Goal: Task Accomplishment & Management: Manage account settings

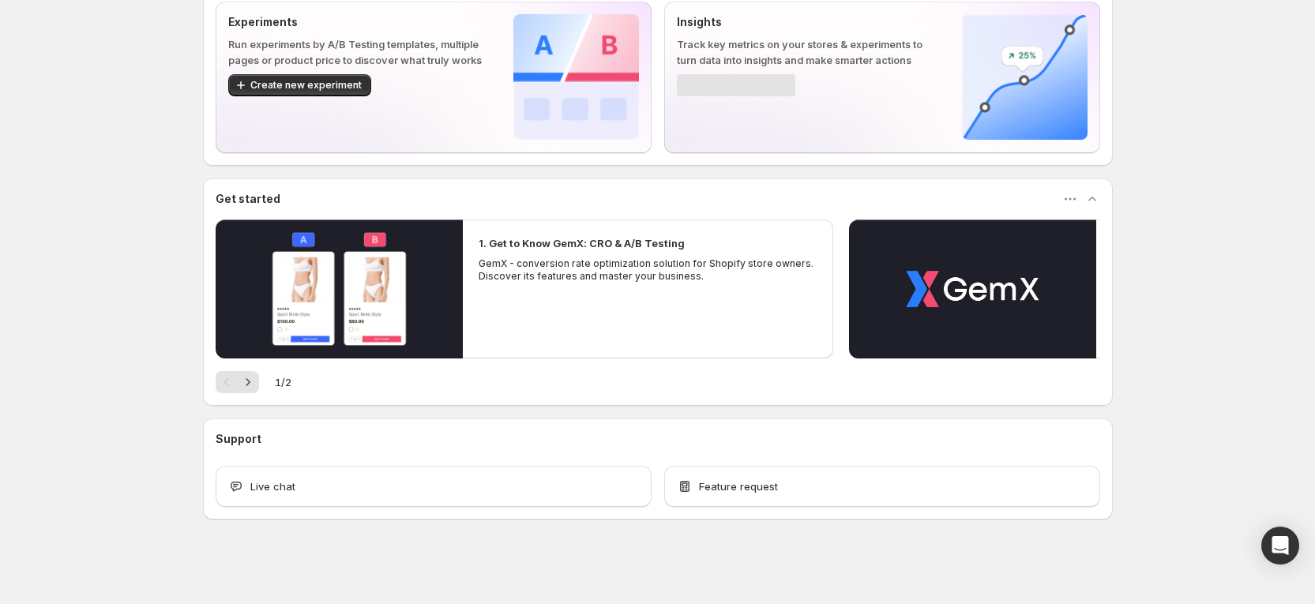
scroll to position [100, 0]
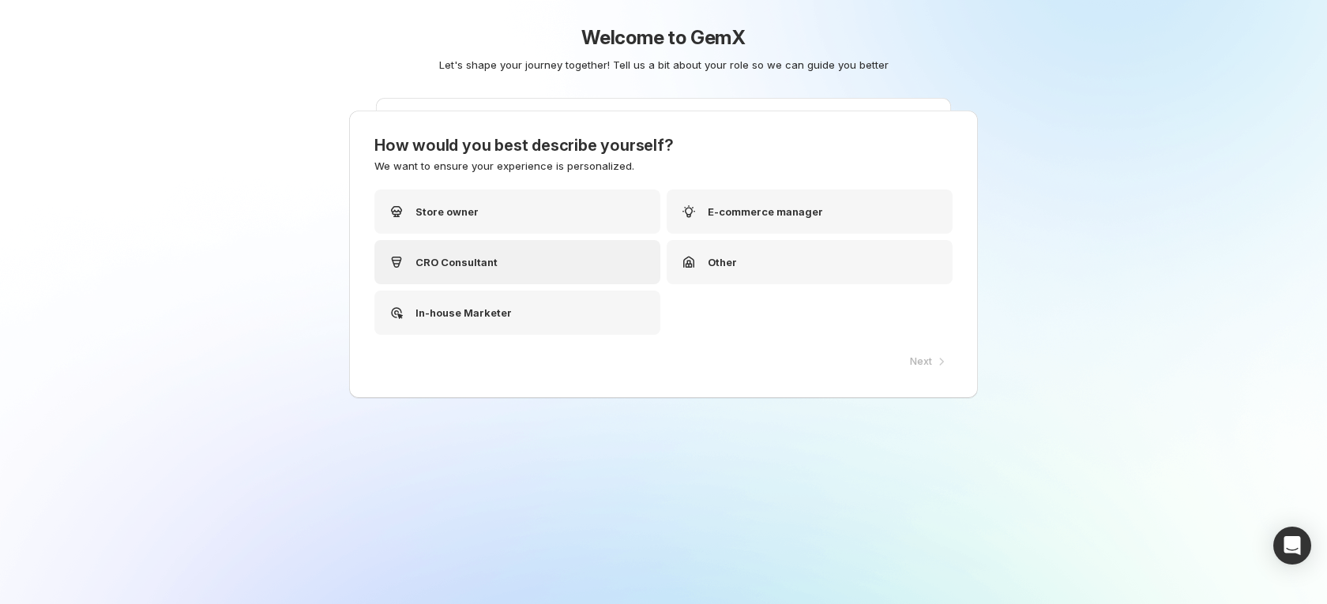
click at [474, 258] on p "CRO Consultant" at bounding box center [456, 262] width 82 height 16
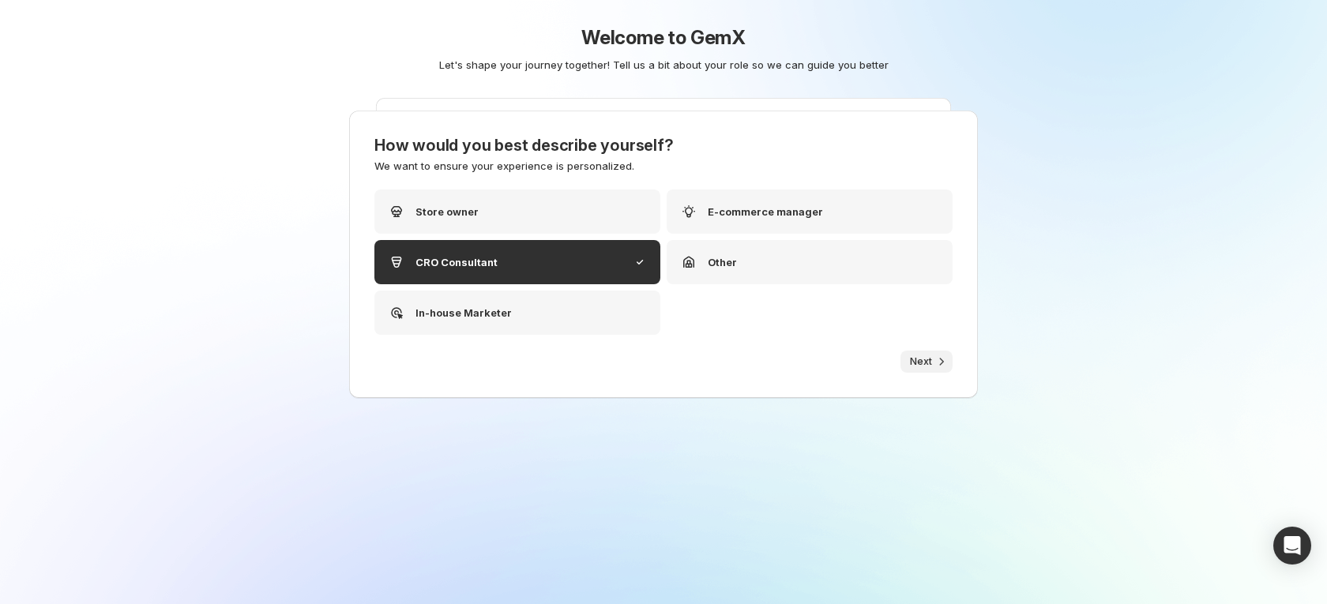
click at [914, 355] on span "Next" at bounding box center [921, 361] width 22 height 13
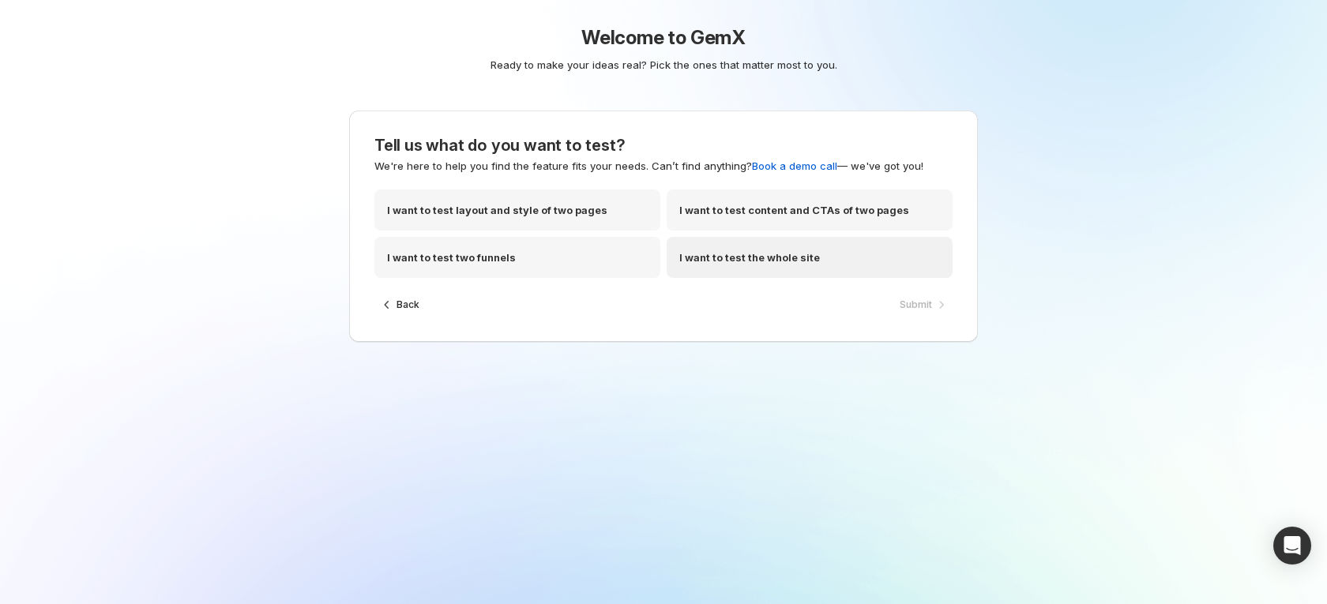
click at [794, 258] on p "I want to test the whole site" at bounding box center [749, 258] width 141 height 16
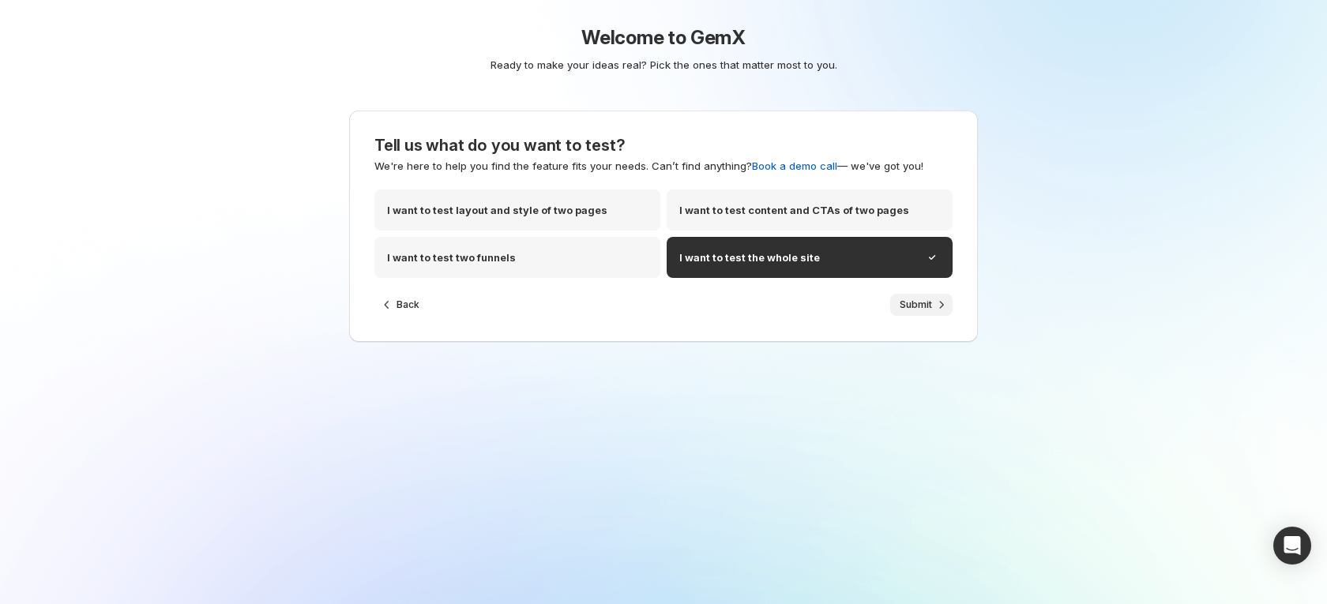
click at [914, 309] on span "Submit" at bounding box center [915, 304] width 32 height 13
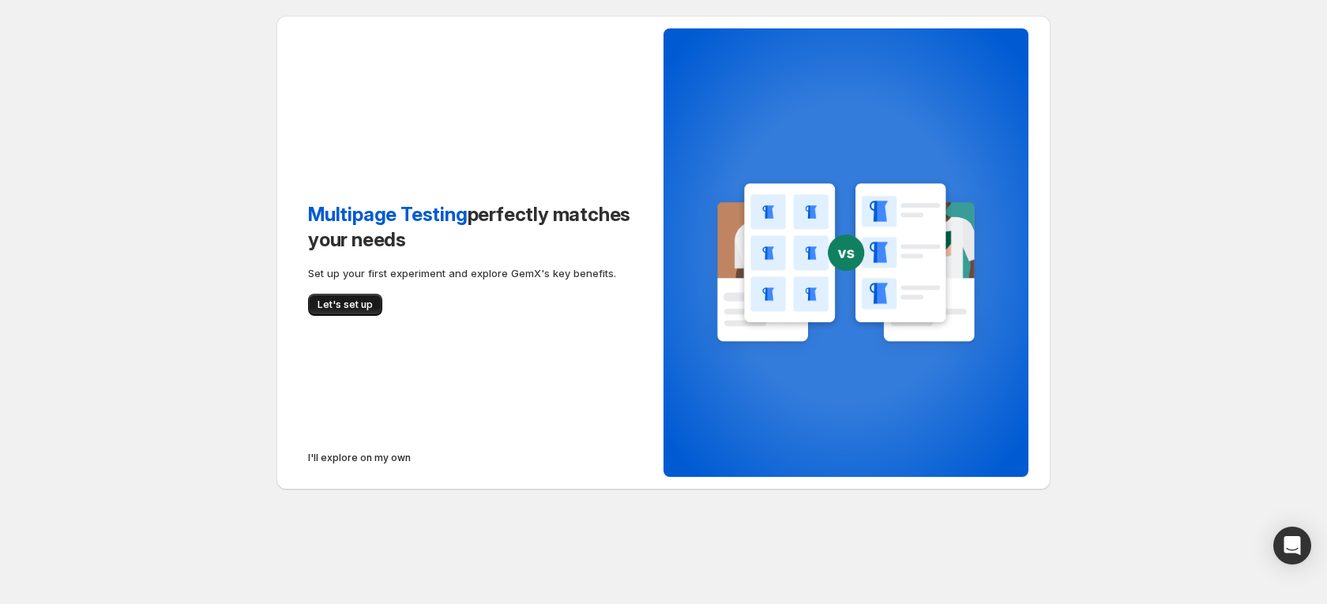
click at [317, 298] on button "Let's set up" at bounding box center [345, 305] width 74 height 22
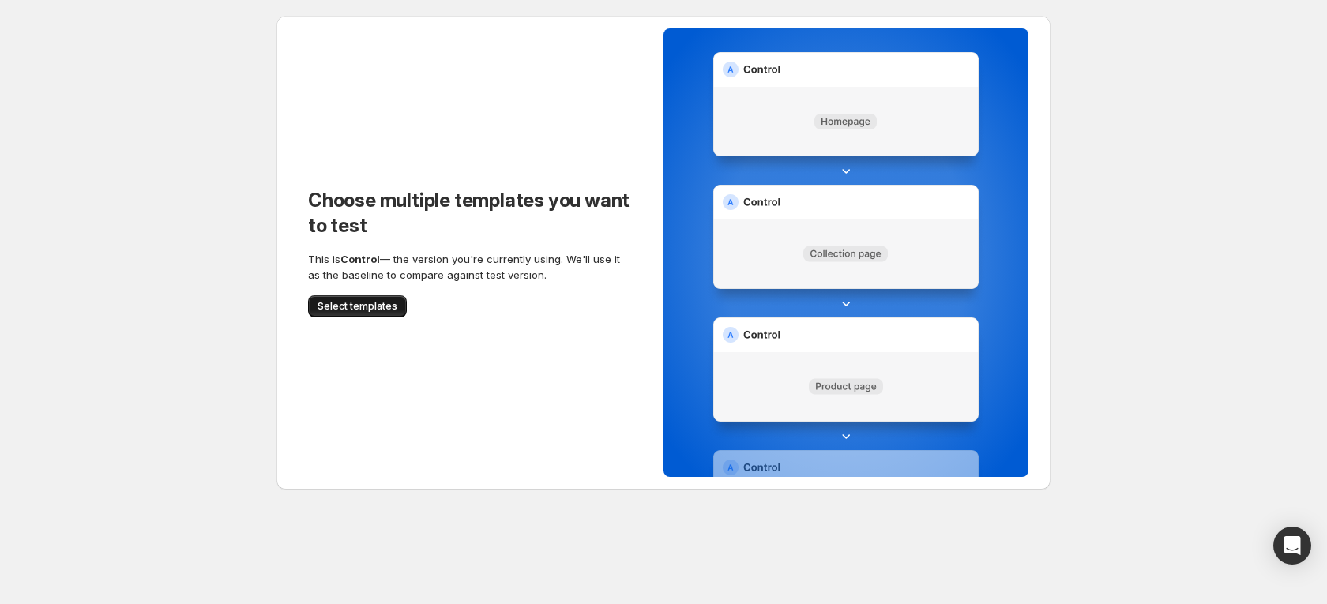
click at [353, 306] on span "Select templates" at bounding box center [357, 306] width 80 height 13
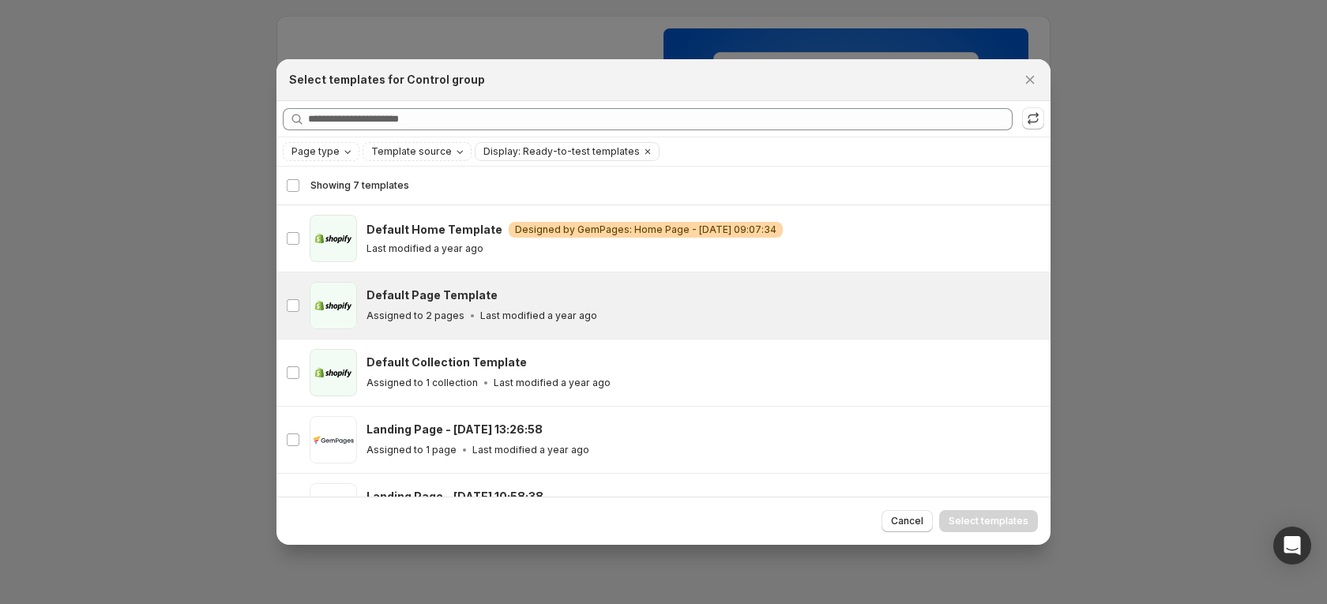
click at [412, 298] on h3 "Default Page Template" at bounding box center [431, 295] width 131 height 16
click at [1005, 512] on button "Select templates" at bounding box center [988, 521] width 99 height 22
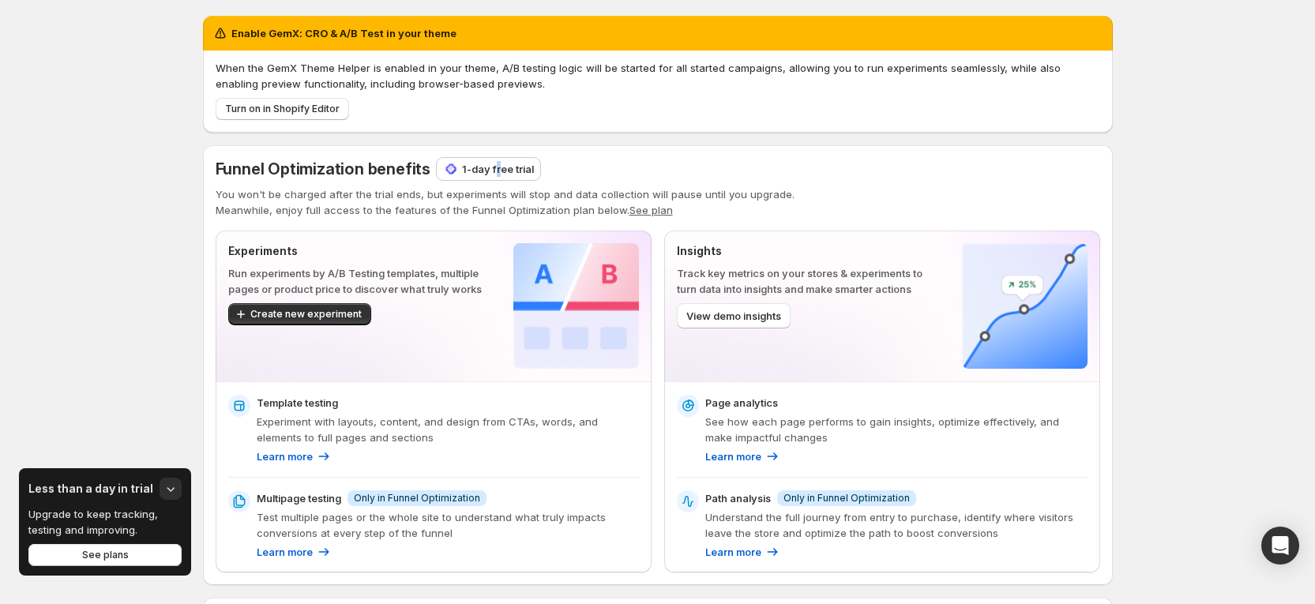
click at [501, 175] on p "1-day free trial" at bounding box center [498, 169] width 72 height 16
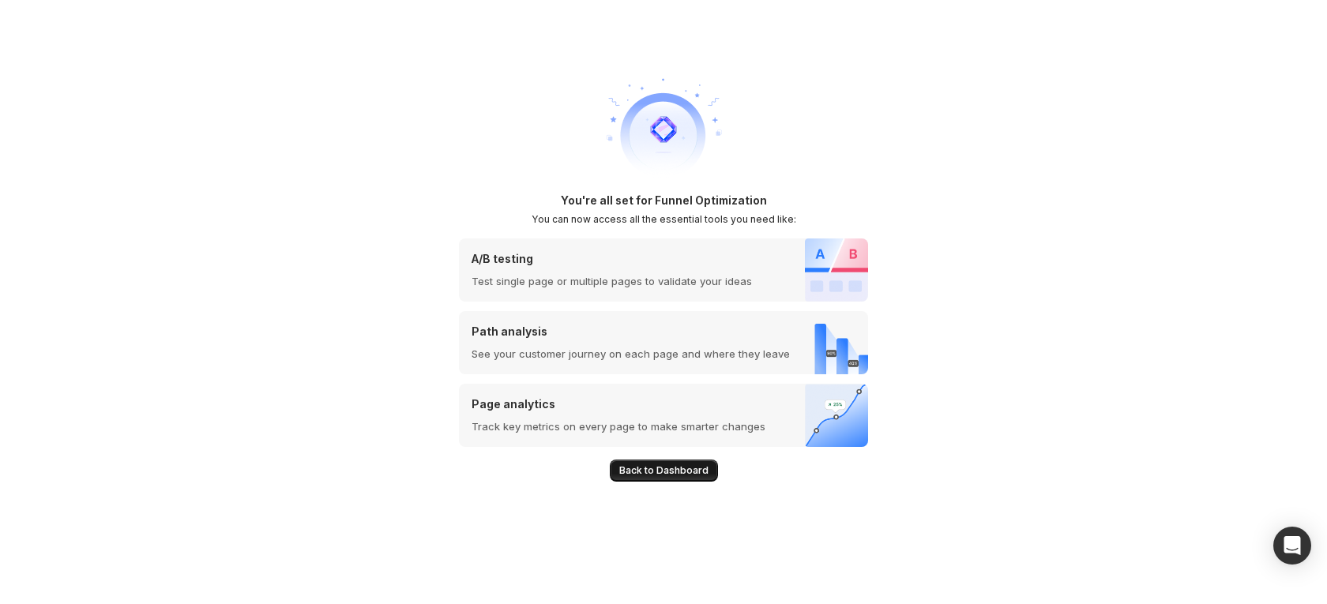
click at [695, 479] on button "Back to Dashboard" at bounding box center [664, 471] width 108 height 22
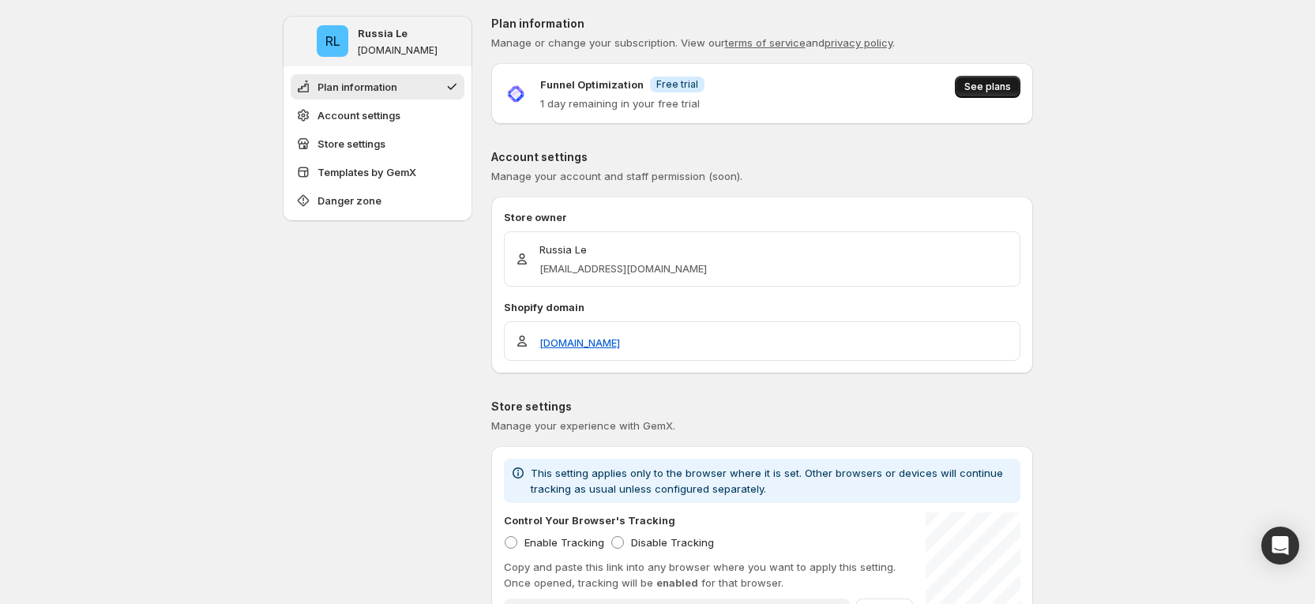
click at [1002, 85] on span "See plans" at bounding box center [987, 87] width 47 height 13
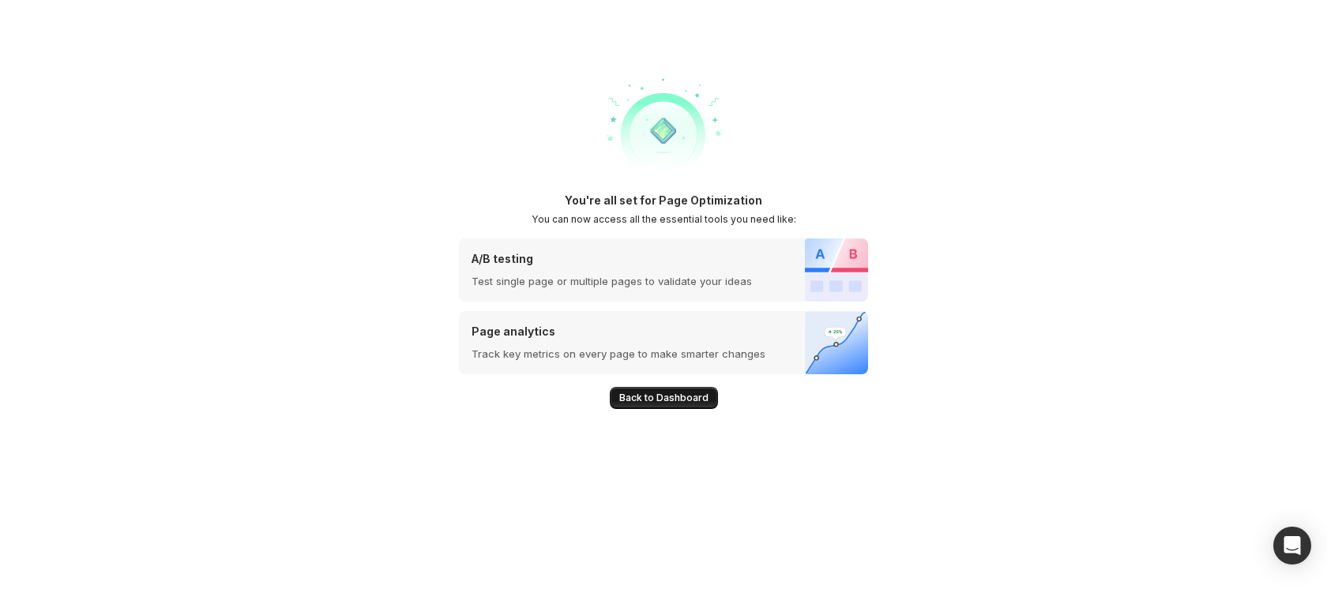
click at [647, 399] on span "Back to Dashboard" at bounding box center [663, 398] width 89 height 13
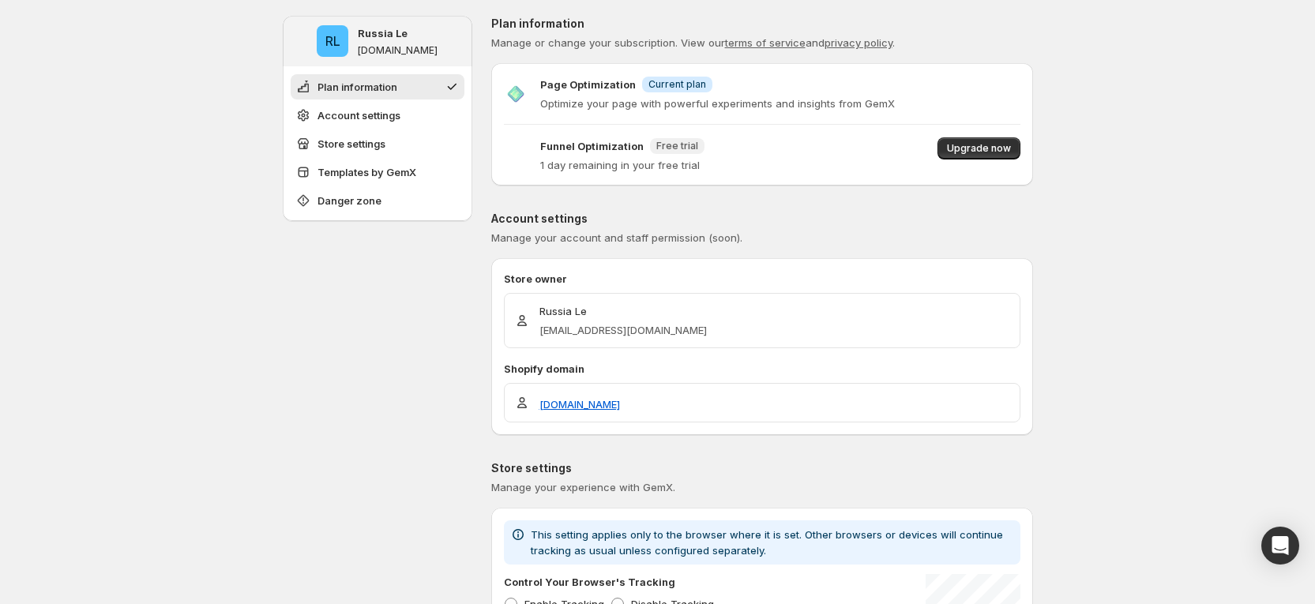
click at [620, 85] on p "Page Optimization" at bounding box center [588, 85] width 96 height 16
drag, startPoint x: 975, startPoint y: 141, endPoint x: 960, endPoint y: 143, distance: 15.1
click at [974, 143] on span "Upgrade now" at bounding box center [979, 148] width 64 height 13
click at [954, 139] on button "Upgrade now" at bounding box center [978, 148] width 83 height 22
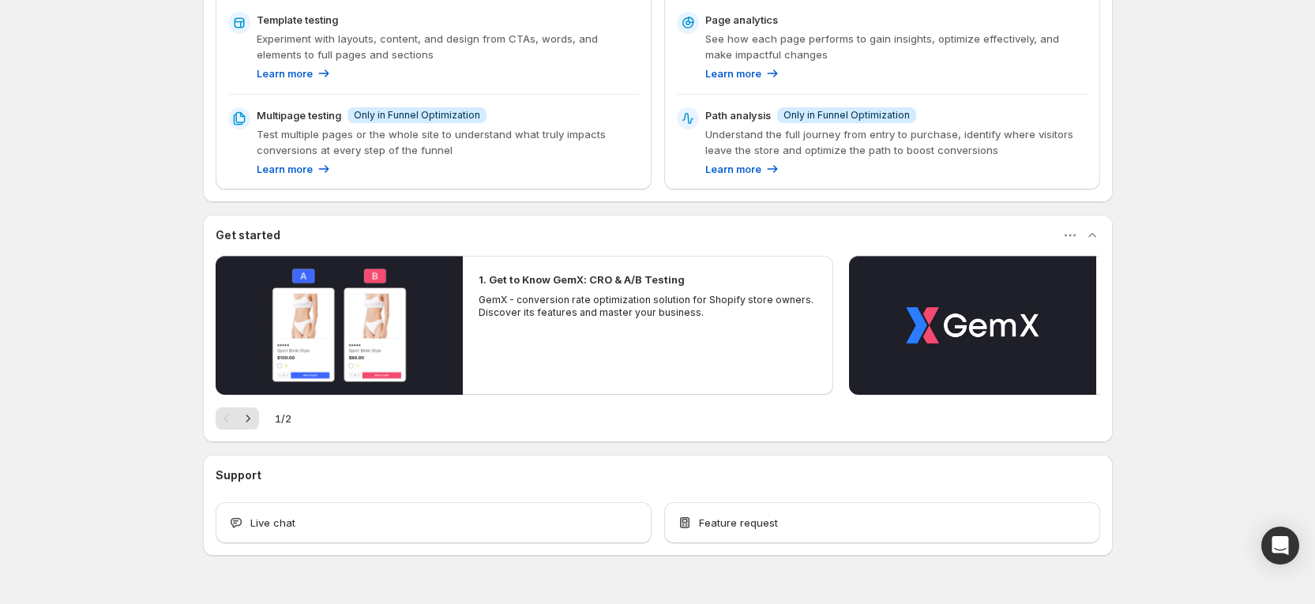
scroll to position [420, 0]
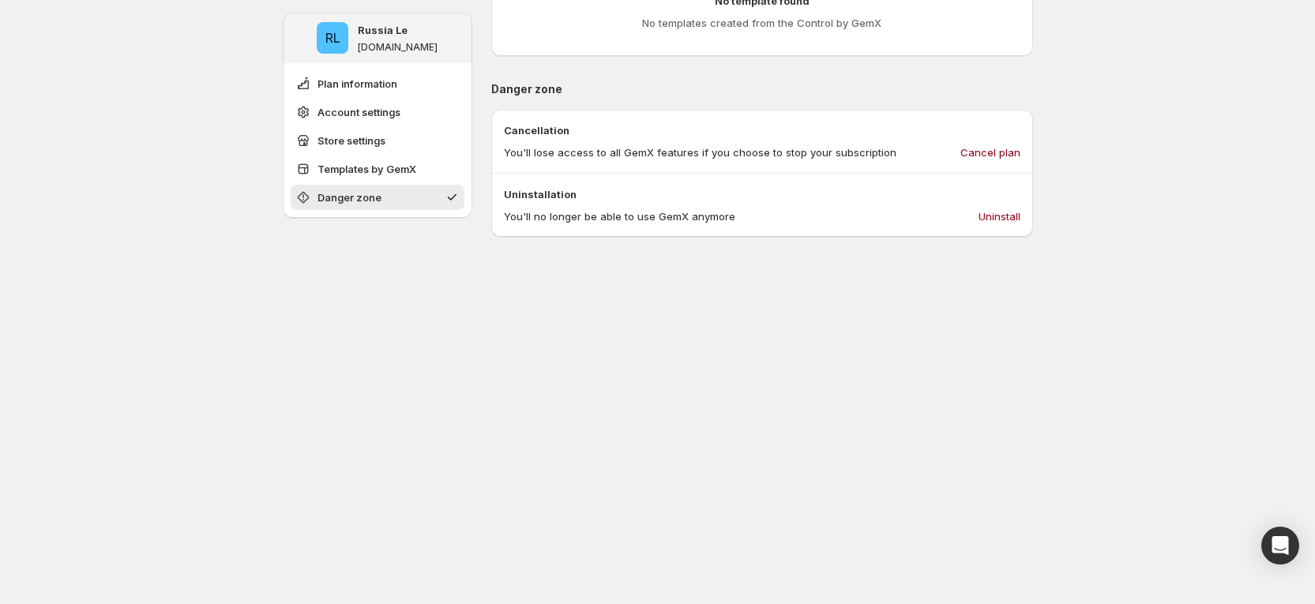
scroll to position [958, 0]
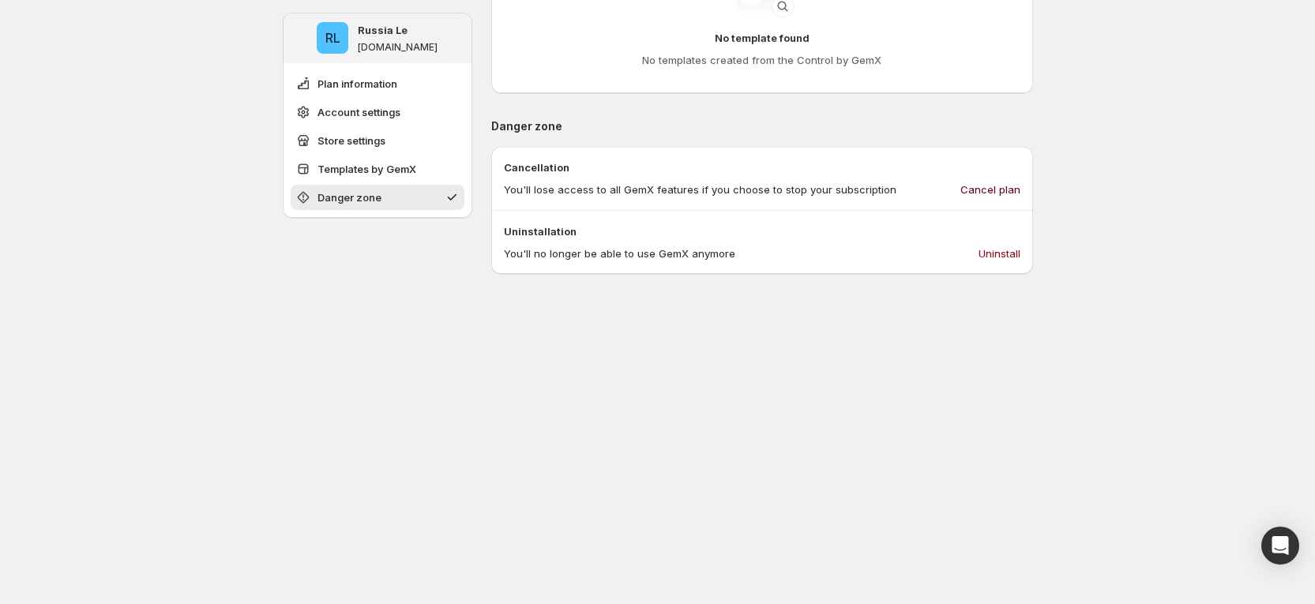
click at [1011, 190] on span "Cancel plan" at bounding box center [990, 190] width 60 height 16
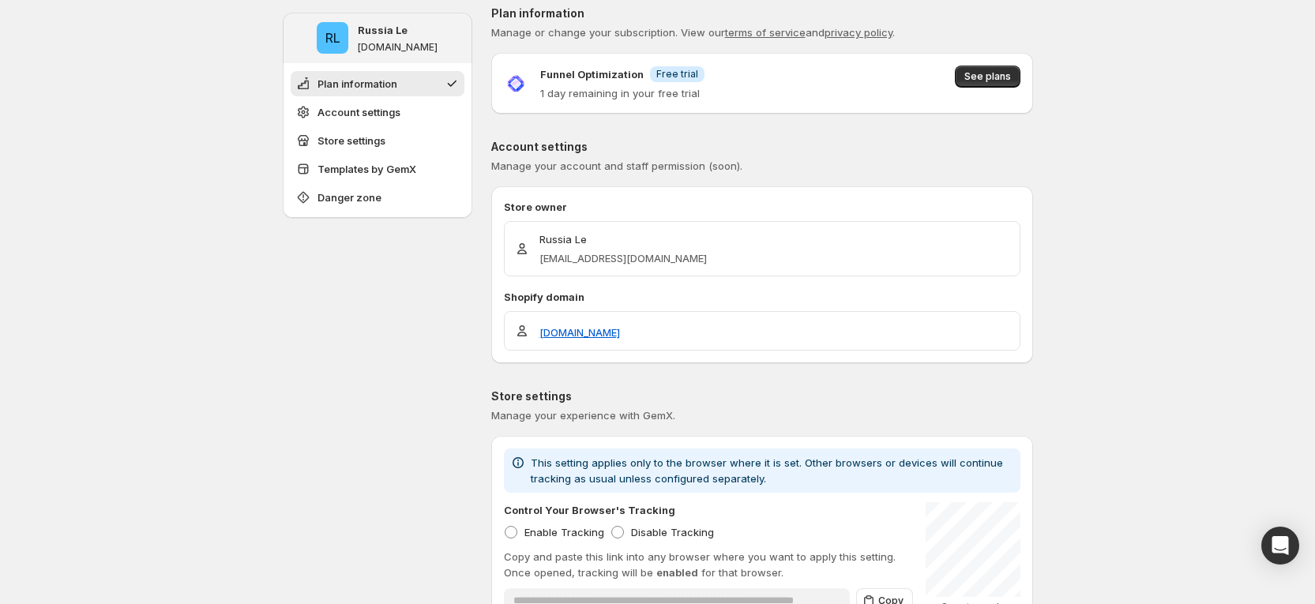
scroll to position [0, 0]
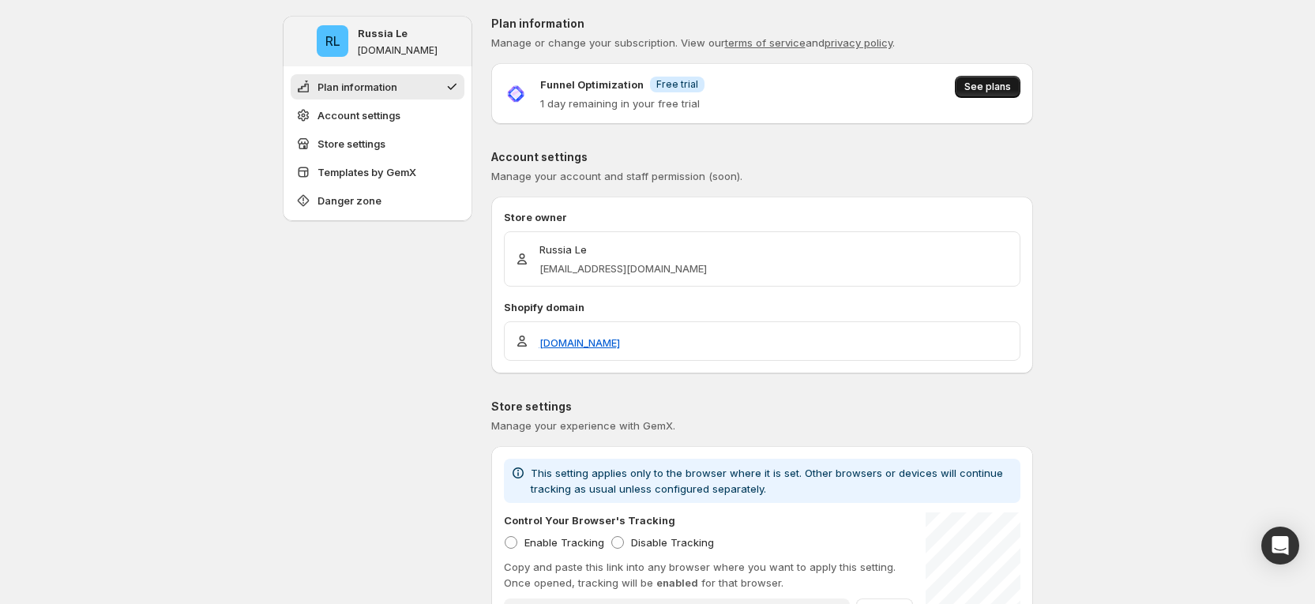
click at [990, 88] on span "See plans" at bounding box center [987, 87] width 47 height 13
click at [968, 86] on button "See plans" at bounding box center [988, 87] width 66 height 22
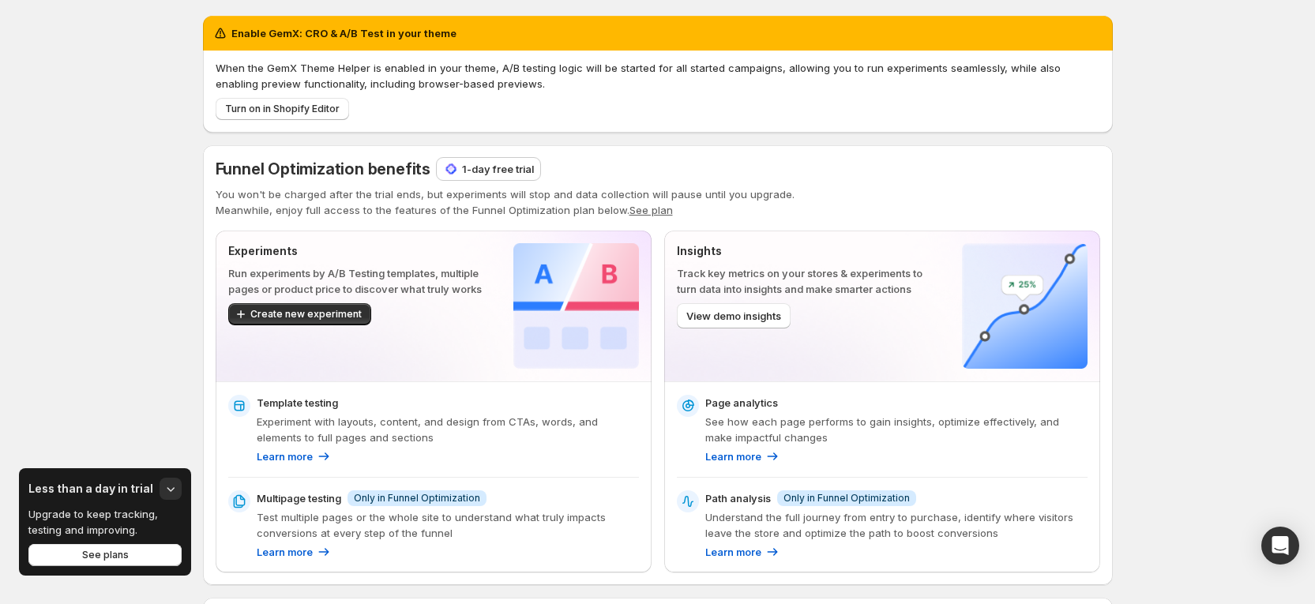
click at [477, 166] on p "1-day free trial" at bounding box center [498, 169] width 72 height 16
click at [1198, 214] on div "Enable GemX: CRO & A/B Test in your theme When the GemX Theme Helper is enabled…" at bounding box center [657, 512] width 1315 height 1024
